Goal: Communication & Community: Answer question/provide support

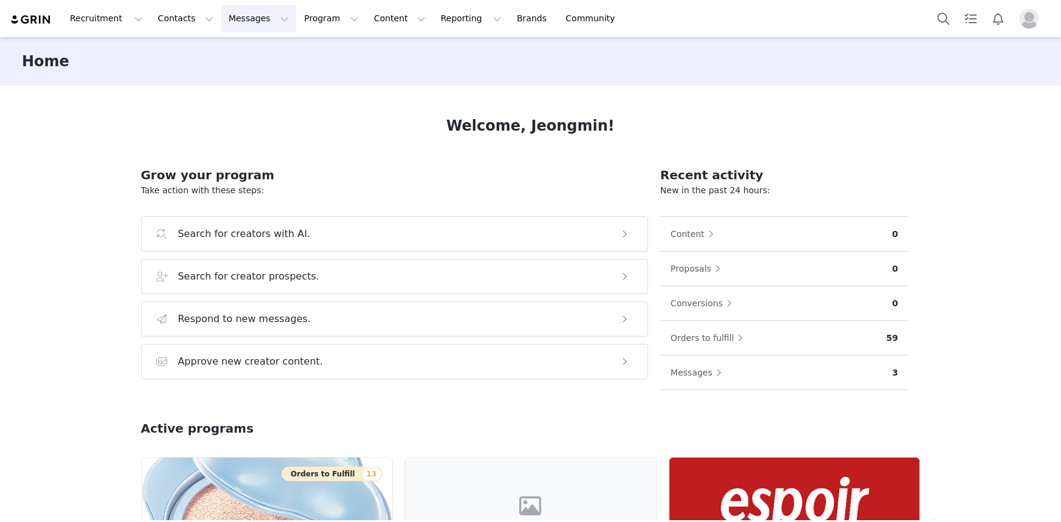
click at [236, 18] on button "Messages Messages" at bounding box center [258, 18] width 75 height 27
click at [243, 81] on div "Inbox" at bounding box center [252, 76] width 81 height 13
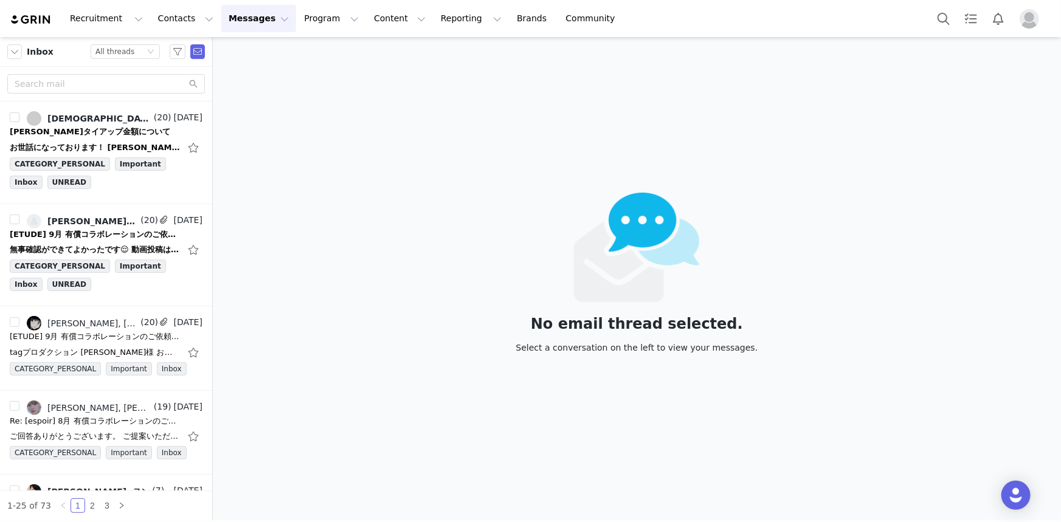
click at [305, 270] on div "No email thread selected. Select a conversation on the left to view your messag…" at bounding box center [637, 278] width 848 height 483
drag, startPoint x: 114, startPoint y: 241, endPoint x: 97, endPoint y: 264, distance: 28.7
click at [109, 246] on div "無事確認ができてよかったです😌 動画投稿は本日29日でしょうか？ また、指定ハッシュタグのご連絡もお待ちしてます😌✨ [DATE] 17:48 [PERSON…" at bounding box center [106, 249] width 193 height 19
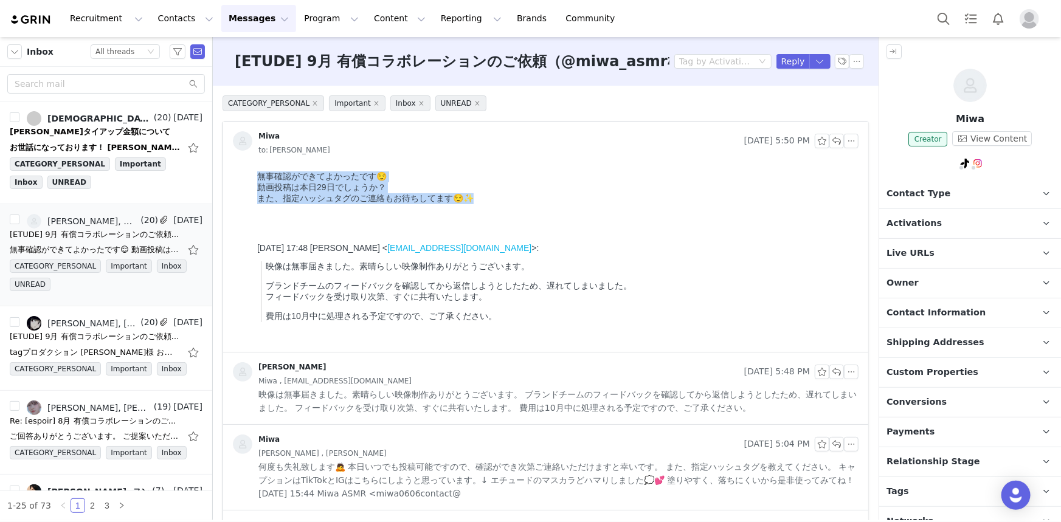
drag, startPoint x: 407, startPoint y: 205, endPoint x: 255, endPoint y: 174, distance: 155.7
click at [255, 174] on html "無事確認ができてよかったです😌 動画投稿は本日29日でしょうか？ また、指定ハッシュタグのご連絡もお待ちしてます😌✨ [DATE] 17:48 [PERSON…" at bounding box center [555, 258] width 606 height 185
copy body "無事確認ができてよかったです😌 動画投稿は本日29日でしょうか？ また、指定ハッシュタグのご連絡もお待ちしてます😌✨"
click at [382, 322] on p "費用は10月中に処理される予定ですので、ご了承ください。" at bounding box center [559, 316] width 588 height 11
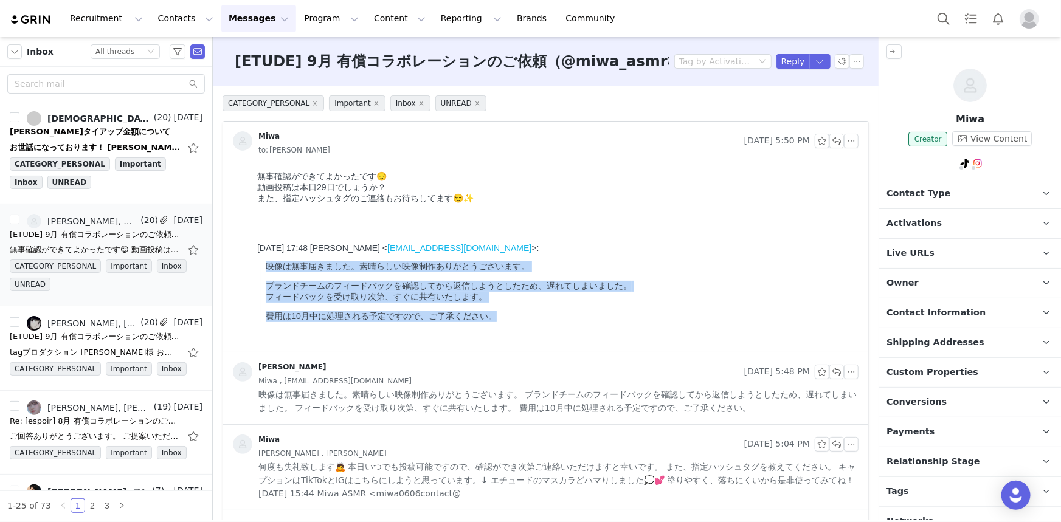
drag, startPoint x: 505, startPoint y: 339, endPoint x: 264, endPoint y: 271, distance: 249.8
click at [264, 271] on div "[DATE] 17:48 [PERSON_NAME] < [EMAIL_ADDRESS][DOMAIN_NAME] >: 映像は無事届きました。素晴らしい映像…" at bounding box center [555, 282] width 596 height 79
copy blockquote "映像は無事届きました。素晴らしい映像制作ありがとうございます。 ブランドチームのフィードバックを確認してから返信しようとしたため、遅れてしまいました。 フィー…"
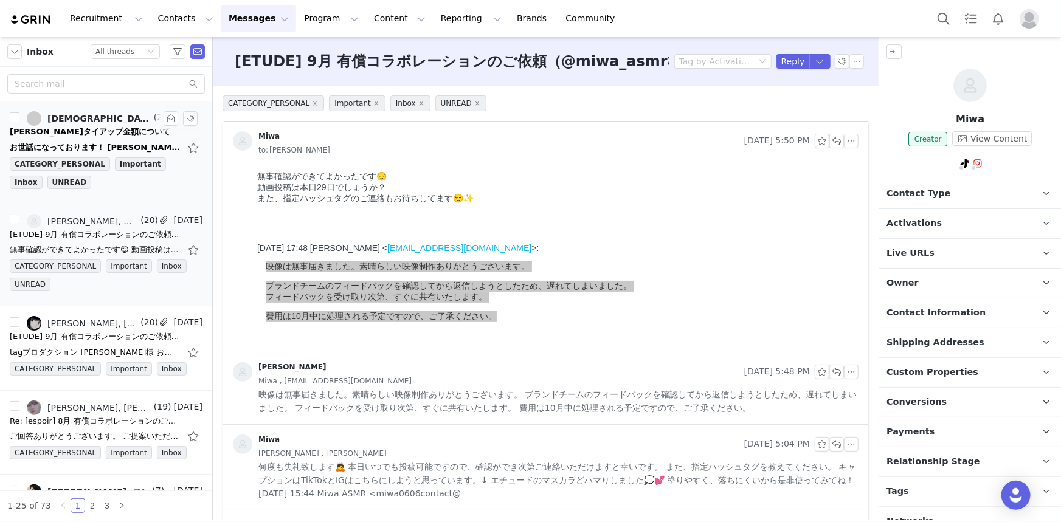
drag, startPoint x: 131, startPoint y: 133, endPoint x: 142, endPoint y: 146, distance: 16.8
click at [131, 133] on div "[PERSON_NAME]タイアップ金額について" at bounding box center [106, 132] width 193 height 12
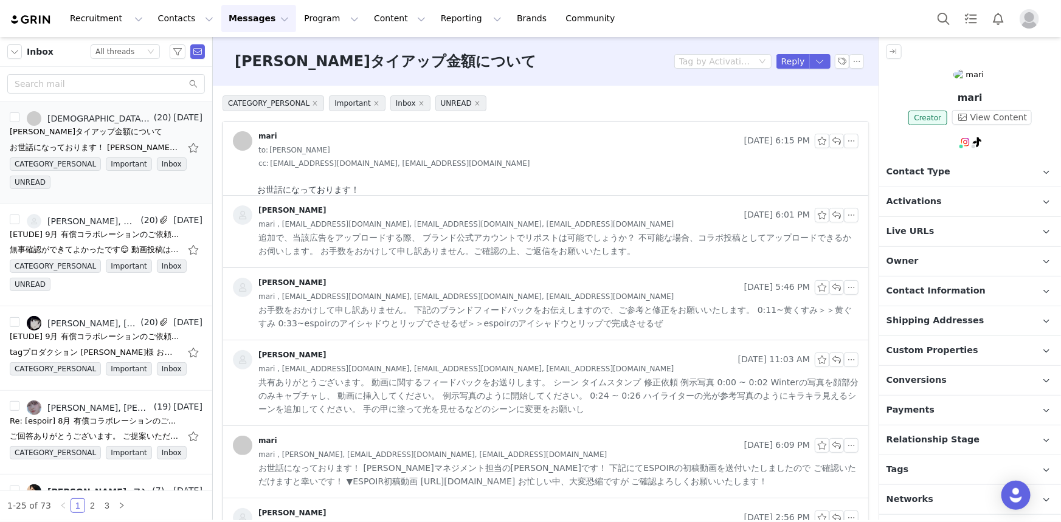
click at [517, 184] on html "お世話になっております！ [PERSON_NAME]マネジメント担当の[PERSON_NAME]です！ 下記にて修正稿と[PERSON_NAME]候補を送付い…" at bounding box center [555, 363] width 606 height 369
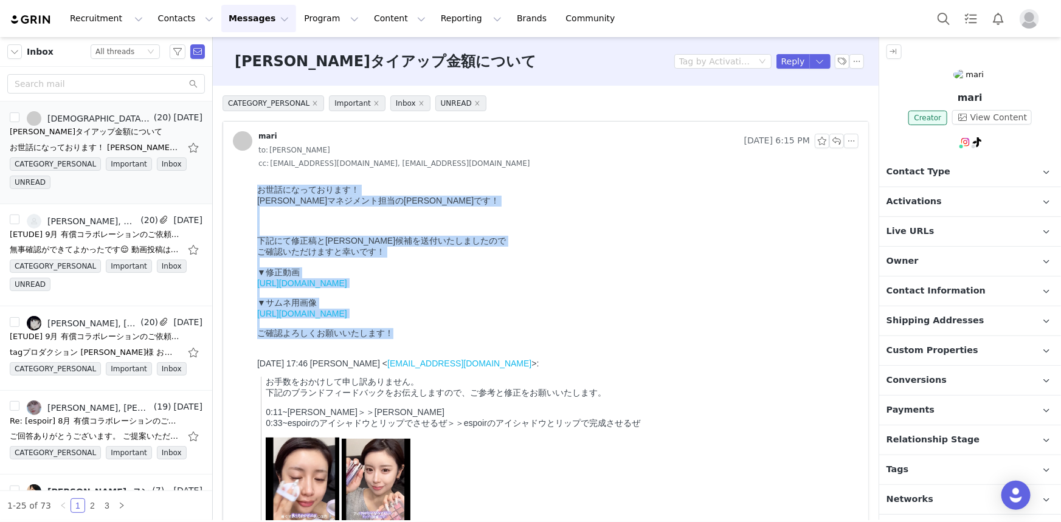
drag, startPoint x: 255, startPoint y: 184, endPoint x: 541, endPoint y: 358, distance: 335.0
click at [541, 358] on html "お世話になっております！ [PERSON_NAME]マネジメント担当の[PERSON_NAME]です！ 下記にて修正稿と[PERSON_NAME]候補を送付い…" at bounding box center [555, 382] width 606 height 407
copy div "お世話になっております！ [PERSON_NAME]マネジメント担当の[PERSON_NAME]です！ 下記にて修正稿と[PERSON_NAME]候補を送付い…"
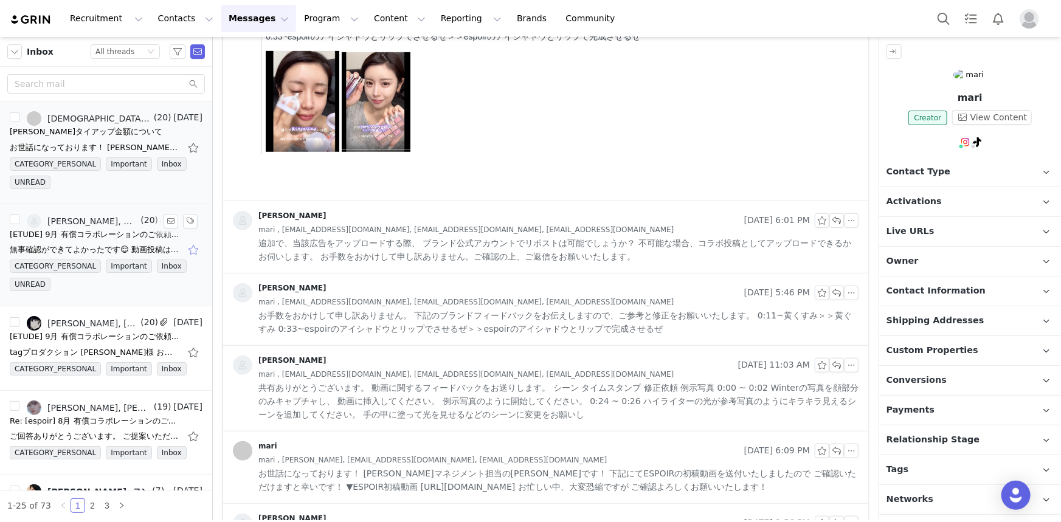
drag, startPoint x: 91, startPoint y: 219, endPoint x: 185, endPoint y: 240, distance: 97.2
click at [91, 219] on div "[PERSON_NAME], Miwa" at bounding box center [92, 221] width 91 height 10
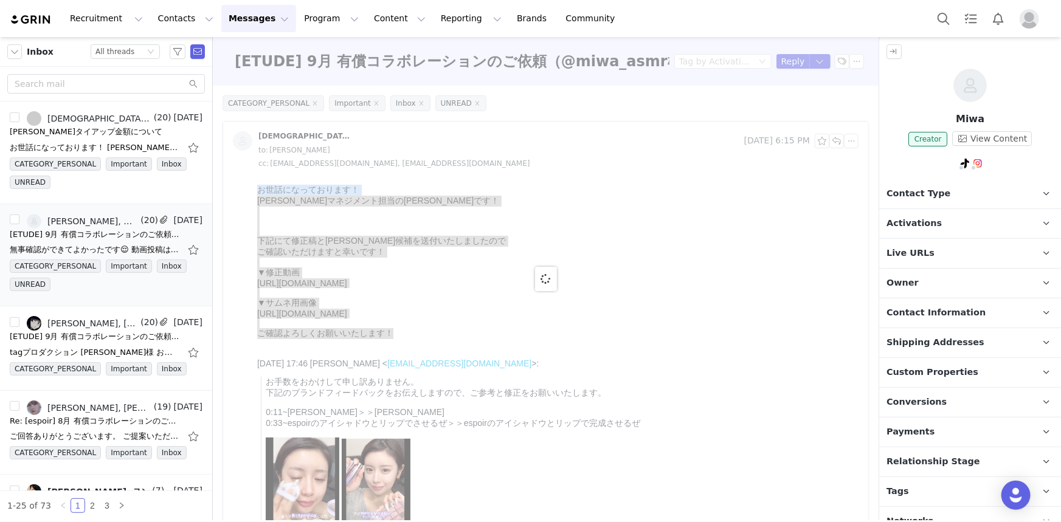
click at [812, 303] on div at bounding box center [546, 278] width 666 height 483
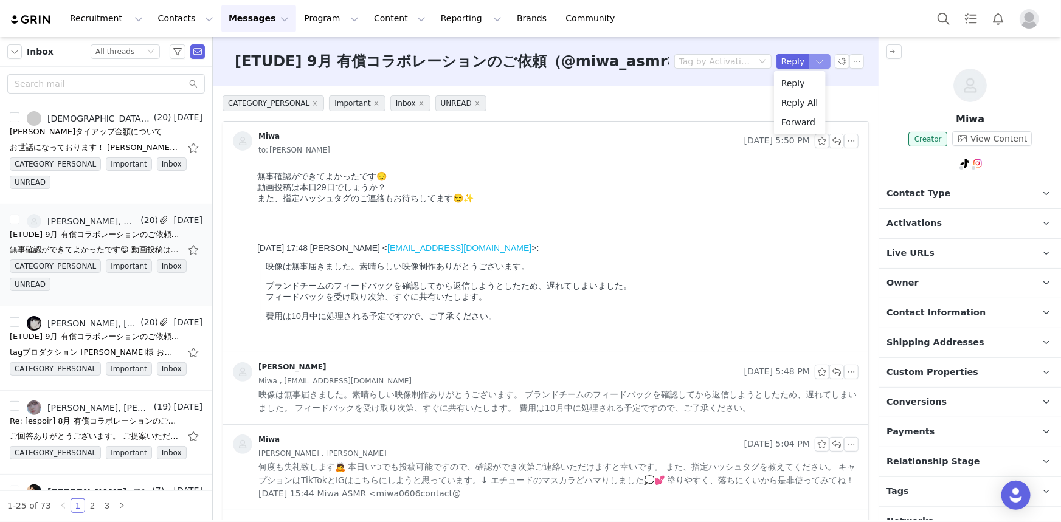
click at [816, 60] on button "button" at bounding box center [820, 61] width 22 height 15
click at [805, 99] on li "Reply All" at bounding box center [800, 102] width 52 height 19
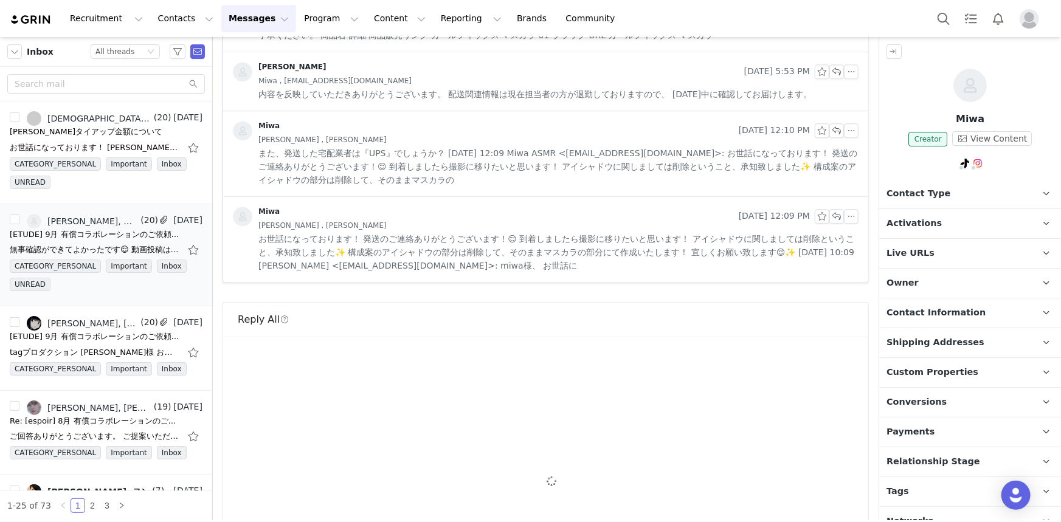
scroll to position [1727, 0]
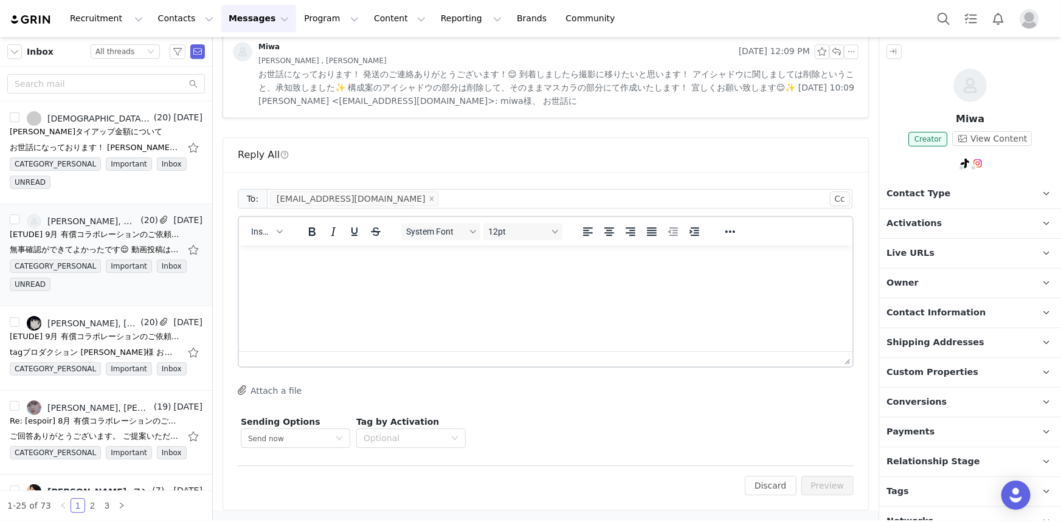
click at [568, 278] on html at bounding box center [544, 261] width 613 height 33
click at [570, 278] on html at bounding box center [544, 261] width 613 height 33
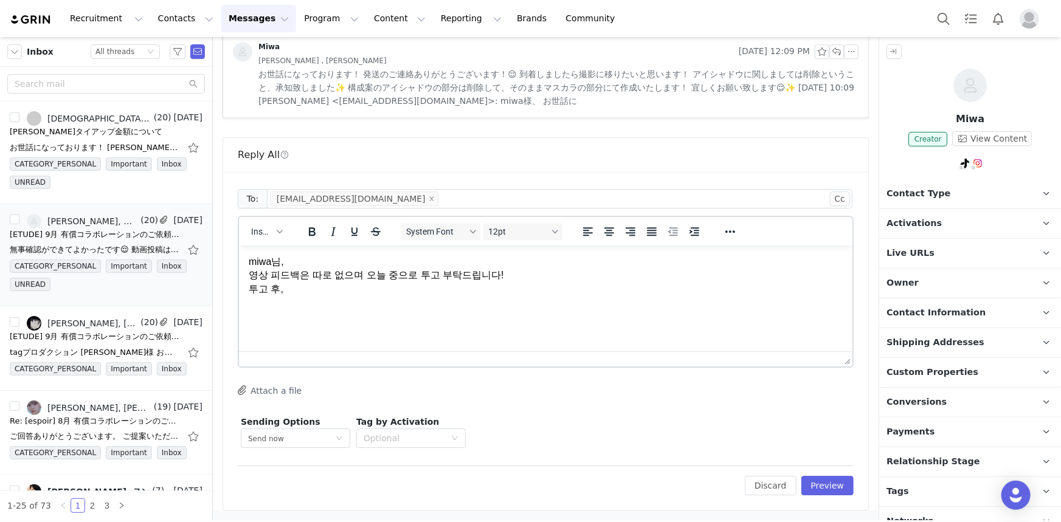
click at [548, 299] on html "miwa님, 영상 피드백은 따로 없으며 오늘 중으로 투고 부탁드립니다! 투고 후," at bounding box center [544, 275] width 613 height 60
drag, startPoint x: 382, startPoint y: 296, endPoint x: 387, endPoint y: 299, distance: 6.3
click at [382, 296] on body "miwa님, 영상 피드백은 따로 없으며 오늘 중으로 투고 부탁드립니다! 투고 후, 링크 공유 부탁드립니다. 해시태그는 아래 전달 드립니다." at bounding box center [545, 299] width 594 height 88
click at [379, 317] on p "해시태그는 아래 전달 드립니다." at bounding box center [545, 311] width 594 height 13
click at [358, 324] on body "miwa님, 영상 피드백은 따로 없으며 오늘 중으로 투고 부탁드립니다! 투고 후, 링크 공유 부탁드립니다. 해시태그는 아래 전달 드립니다." at bounding box center [545, 299] width 594 height 88
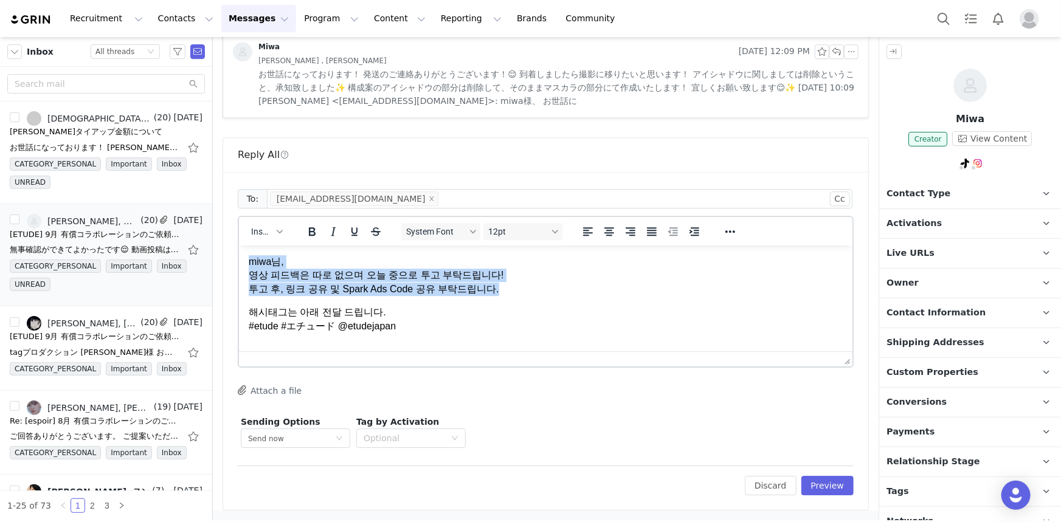
copy p "miwa님, 영상 피드백은 따로 없으며 오늘 중으로 투고 부탁드립니다! 투고 후, 링크 공유 및 Spark Ads Code 공유 부탁드립니다."
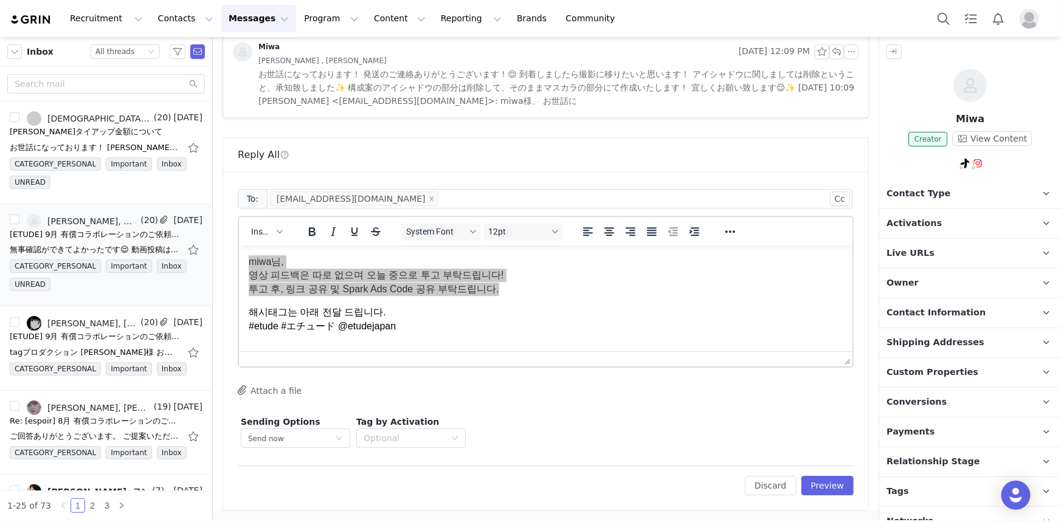
click at [387, 365] on div at bounding box center [545, 358] width 613 height 15
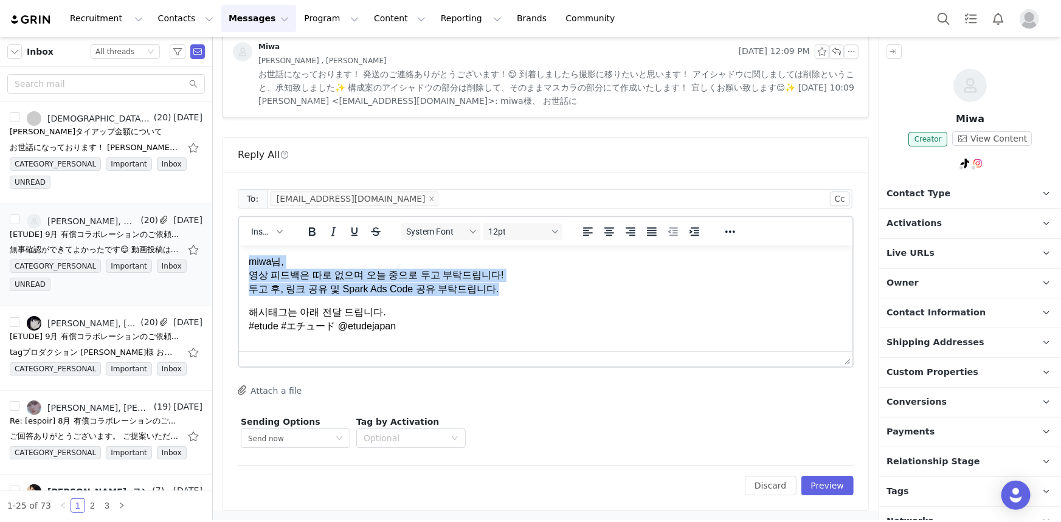
click at [433, 342] on html "miwa님, 영상 피드백은 따로 없으며 오늘 중으로 투고 부탁드립니다! 투고 후, 링크 공유 및 Spark Ads Code 공유 부탁드립니다.…" at bounding box center [544, 293] width 613 height 97
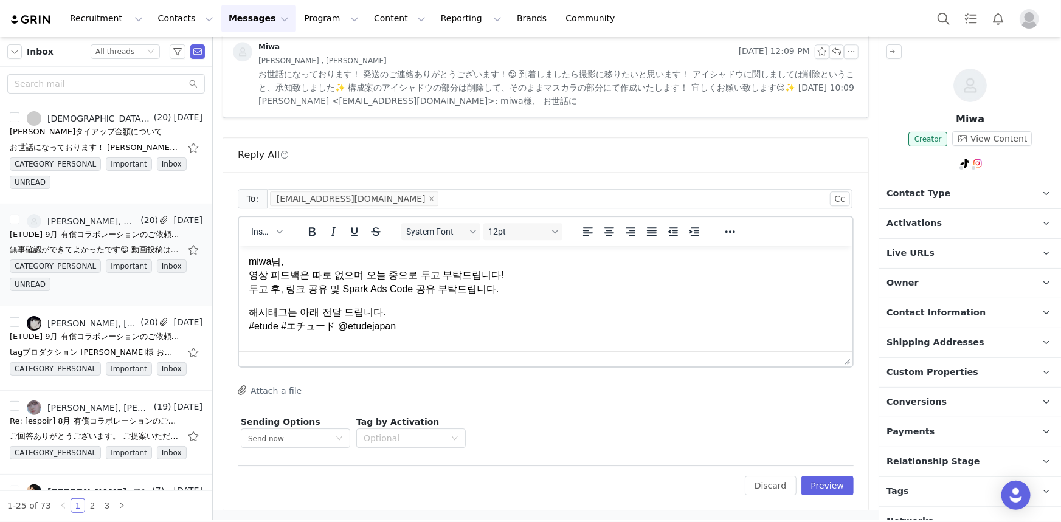
drag, startPoint x: 368, startPoint y: 307, endPoint x: 368, endPoint y: 458, distance: 151.4
click at [238, 245] on html "miwa님, 영상 피드백은 따로 없으며 오늘 중으로 투고 부탁드립니다! 투고 후, 링크 공유 및 Spark Ads Code 공유 부탁드립니다.…" at bounding box center [544, 293] width 613 height 97
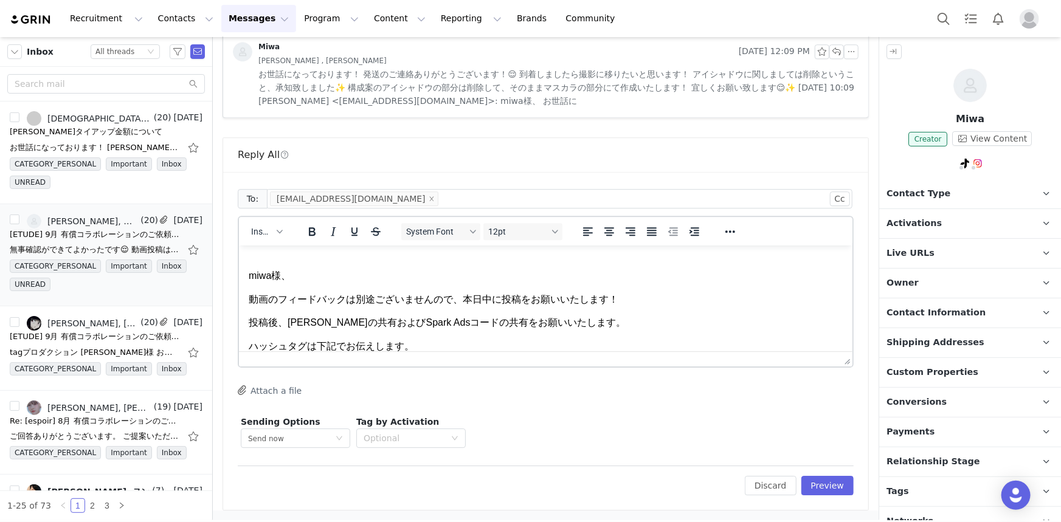
click at [246, 295] on html "miwa様、 動画のフィードバックは別途ございませんので、本日中に投稿をお願いいたします！ 投稿後、リンクの共有およびSpark Adsコードの共有をお願いい…" at bounding box center [544, 311] width 613 height 150
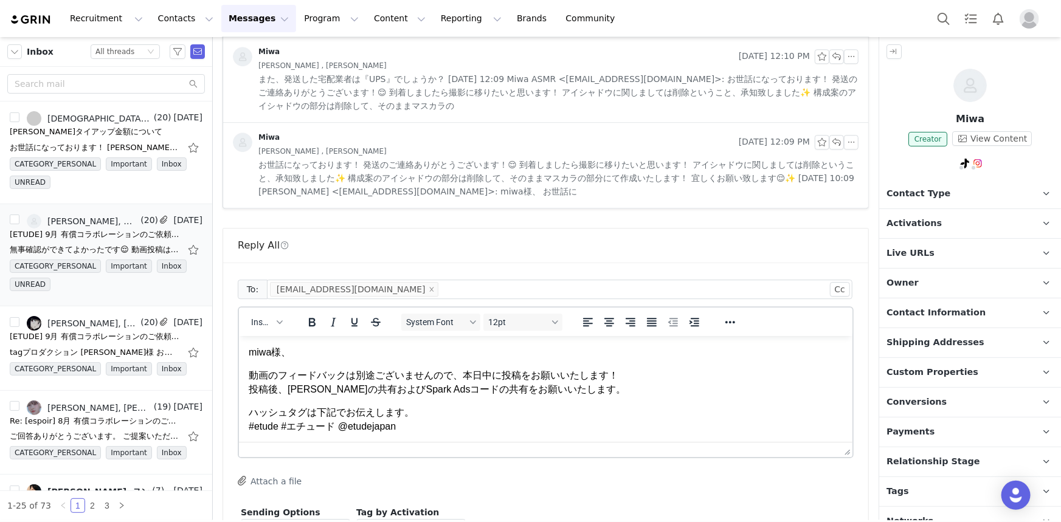
scroll to position [1727, 0]
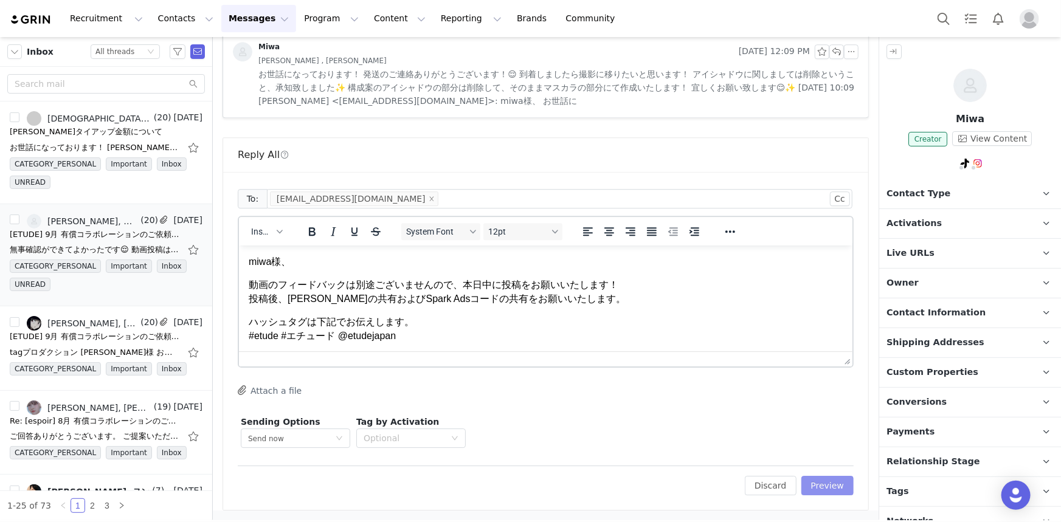
click at [803, 488] on button "Preview" at bounding box center [827, 485] width 53 height 19
click at [681, 357] on div at bounding box center [545, 358] width 613 height 15
click at [682, 395] on div "Attach a file" at bounding box center [546, 391] width 616 height 13
click at [818, 479] on div "Discard Preview" at bounding box center [792, 485] width 122 height 19
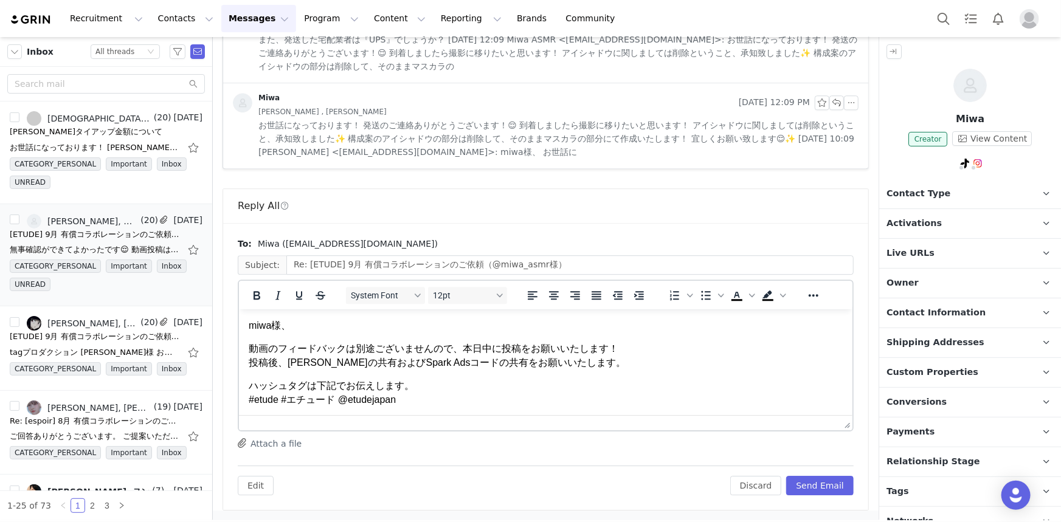
scroll to position [1, 0]
click at [818, 486] on button "Send Email" at bounding box center [819, 485] width 67 height 19
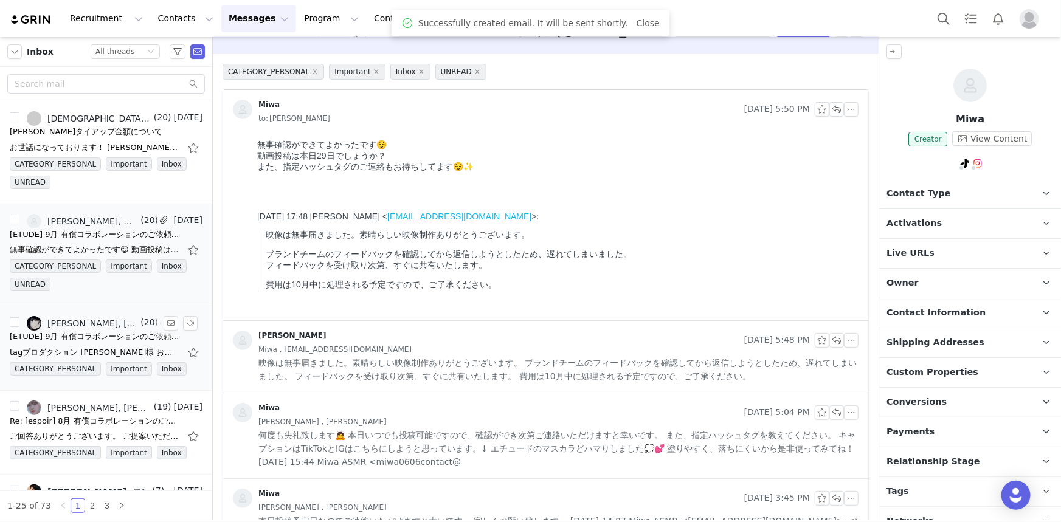
scroll to position [0, 0]
